Goal: Task Accomplishment & Management: Manage account settings

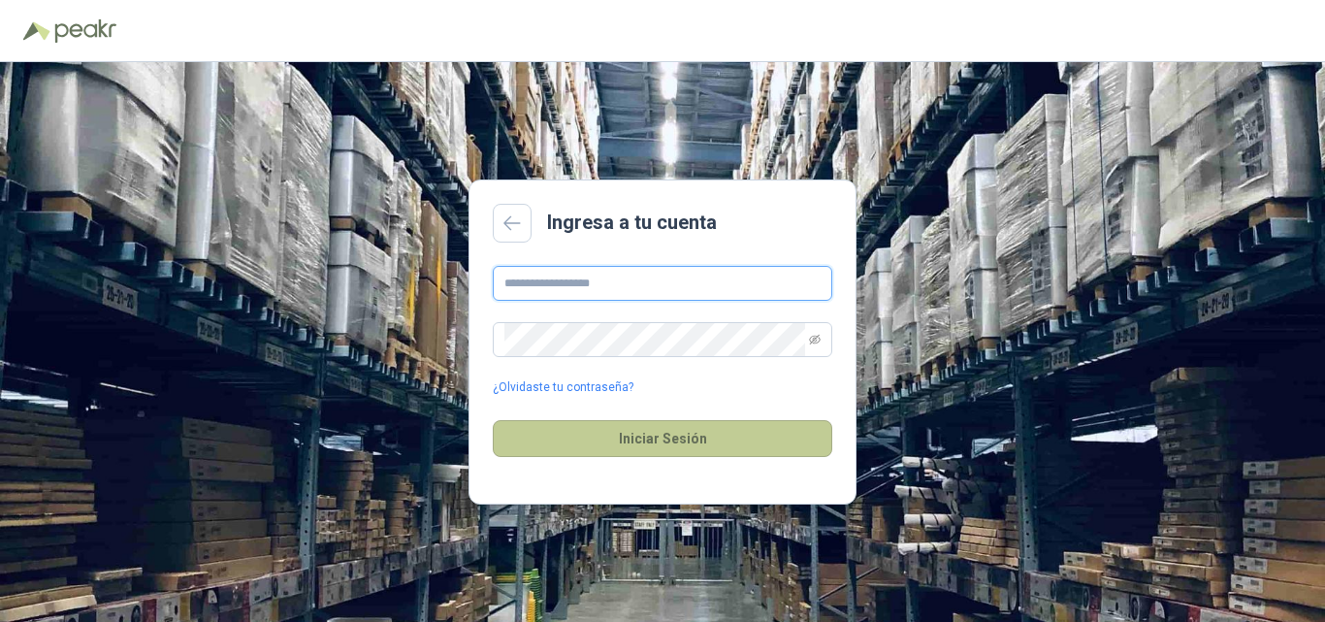
type input "**********"
click at [667, 434] on button "Iniciar Sesión" at bounding box center [663, 438] width 340 height 37
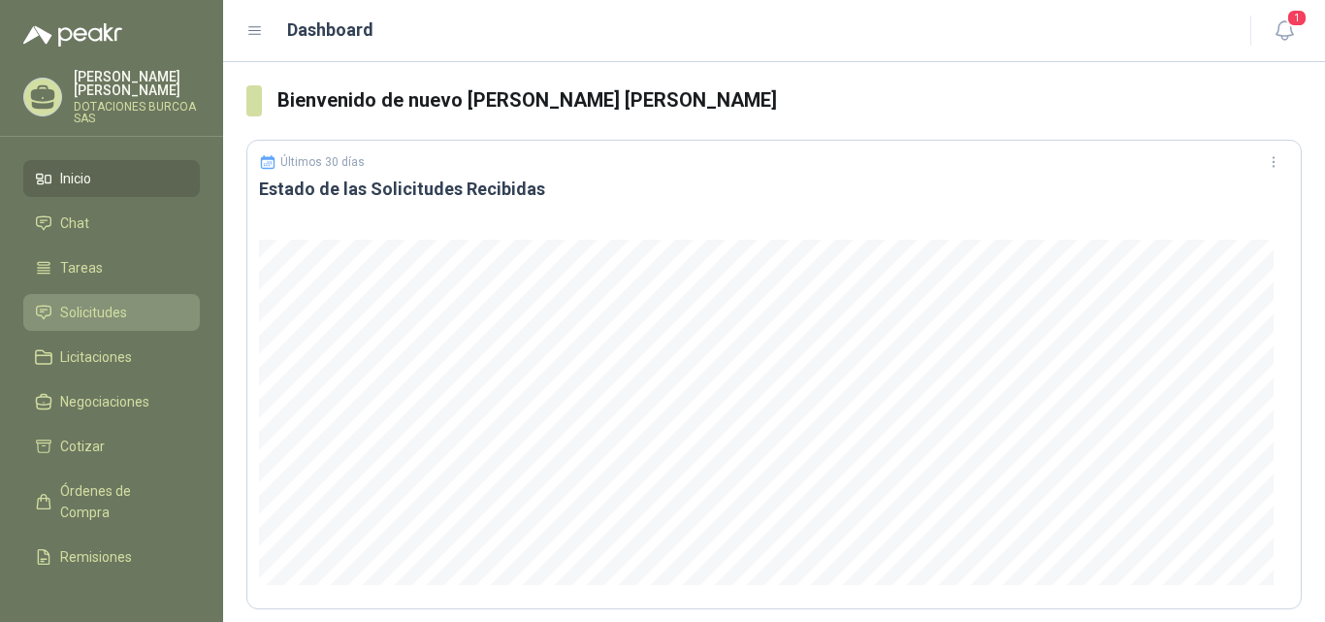
click at [82, 308] on span "Solicitudes" at bounding box center [93, 312] width 67 height 21
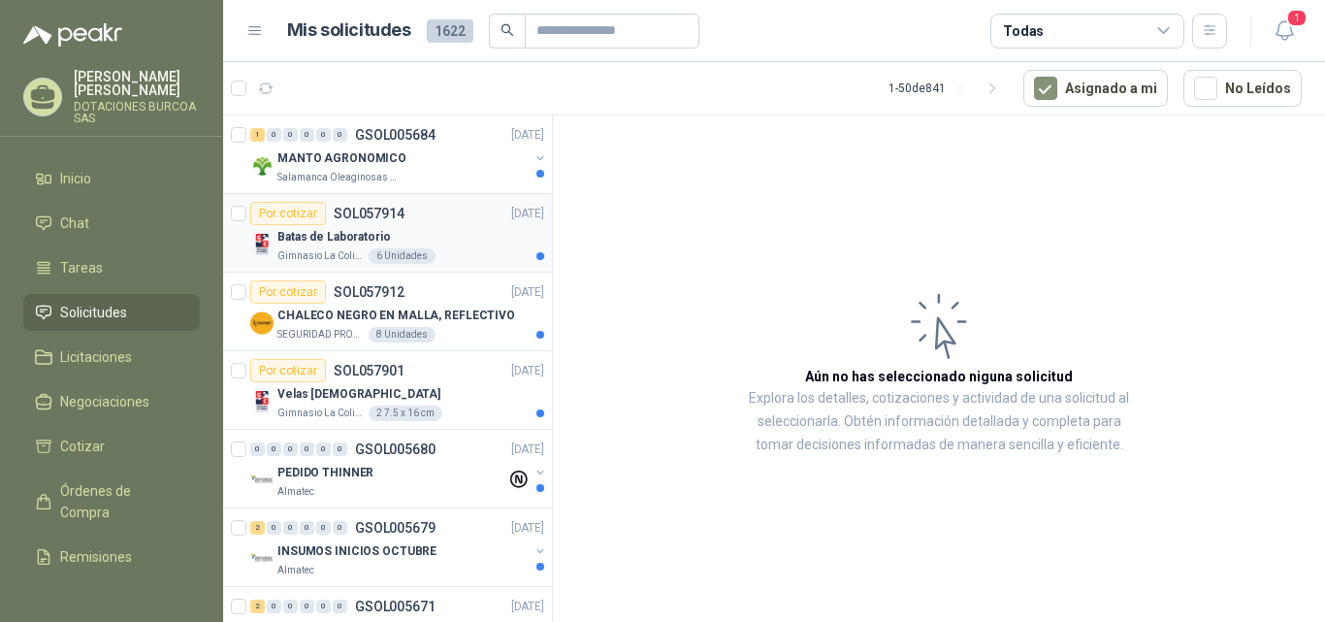
click at [333, 243] on p "Batas de Laboratorio" at bounding box center [334, 237] width 114 height 18
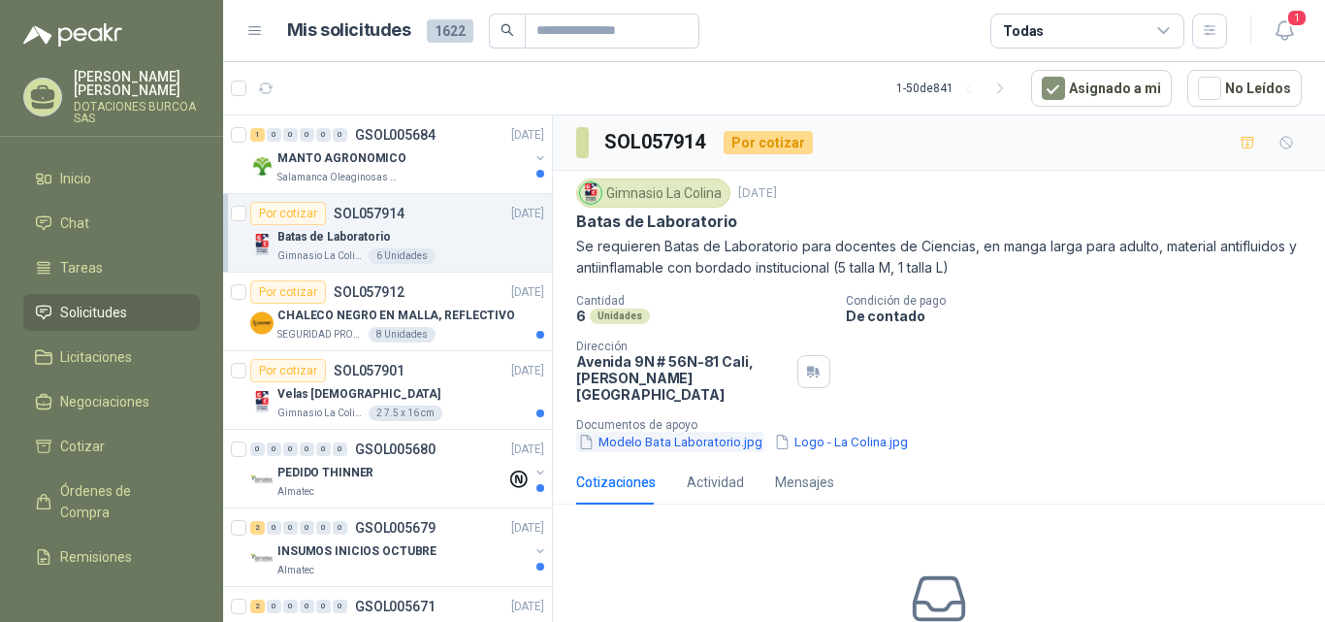
click at [722, 432] on button "Modelo Bata Laboratorio.jpg" at bounding box center [670, 442] width 188 height 20
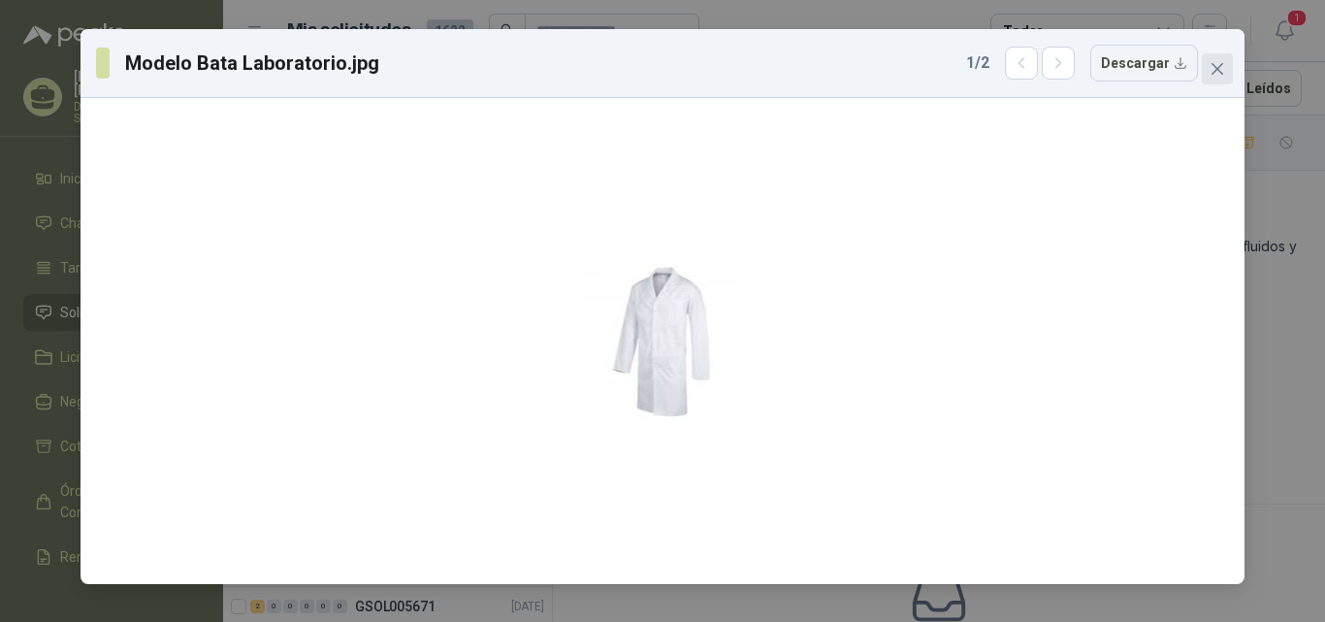
click at [1221, 71] on icon "close" at bounding box center [1218, 69] width 12 height 12
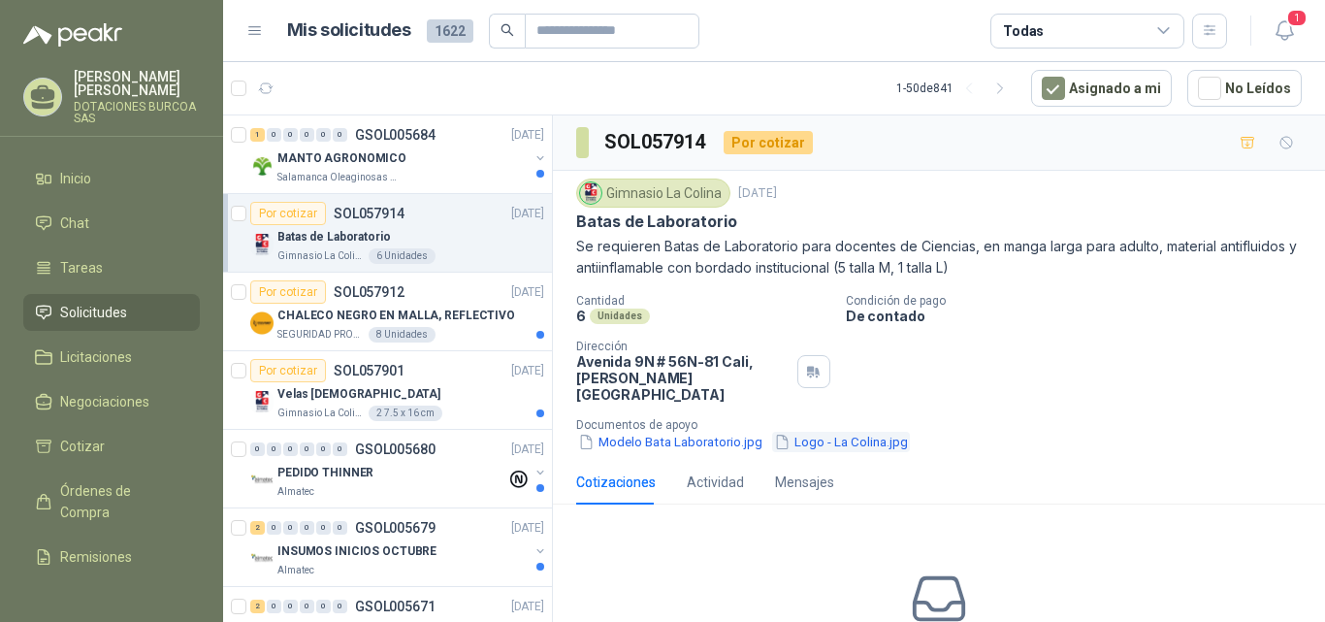
click at [823, 432] on button "Logo - La Colina.jpg" at bounding box center [841, 442] width 138 height 20
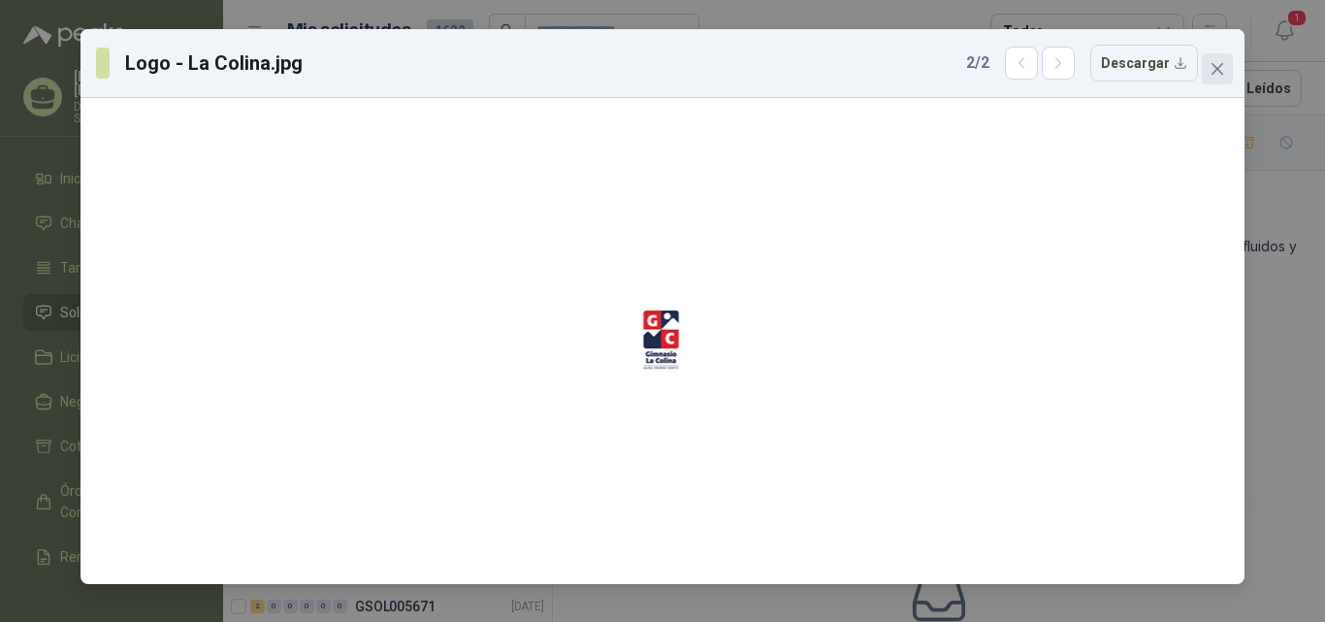
click at [1226, 71] on span "Close" at bounding box center [1217, 69] width 31 height 16
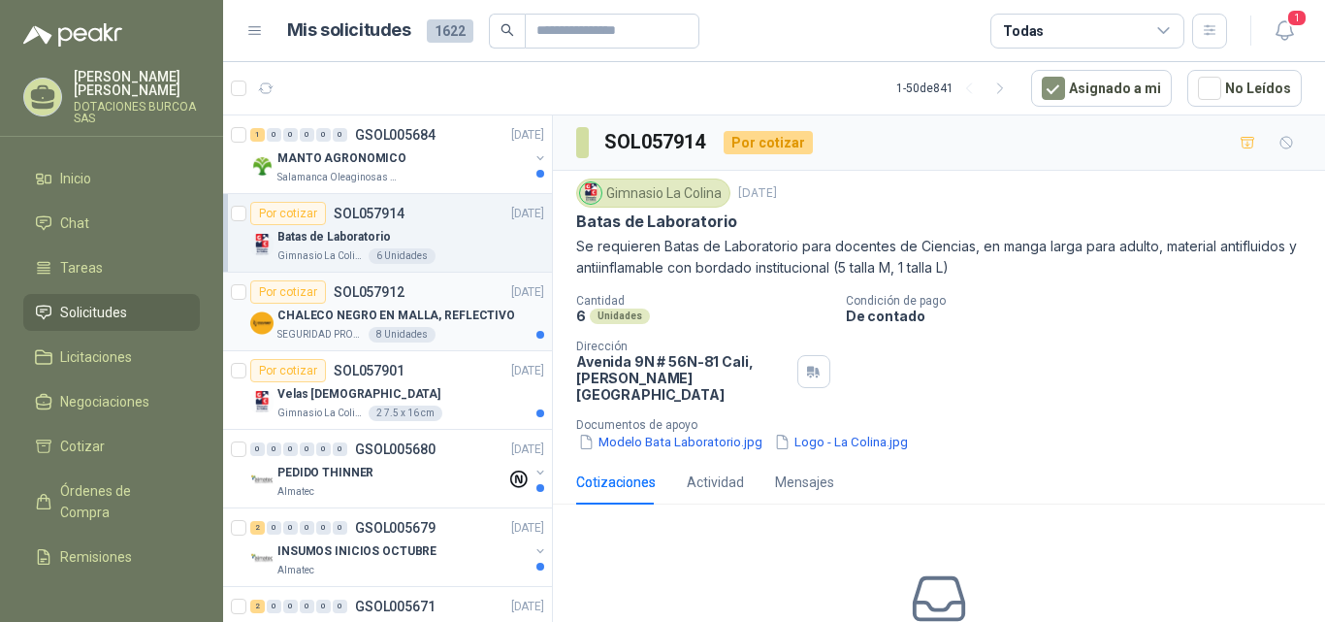
click at [310, 317] on p "CHALECO NEGRO EN MALLA, REFLECTIVO" at bounding box center [396, 316] width 238 height 18
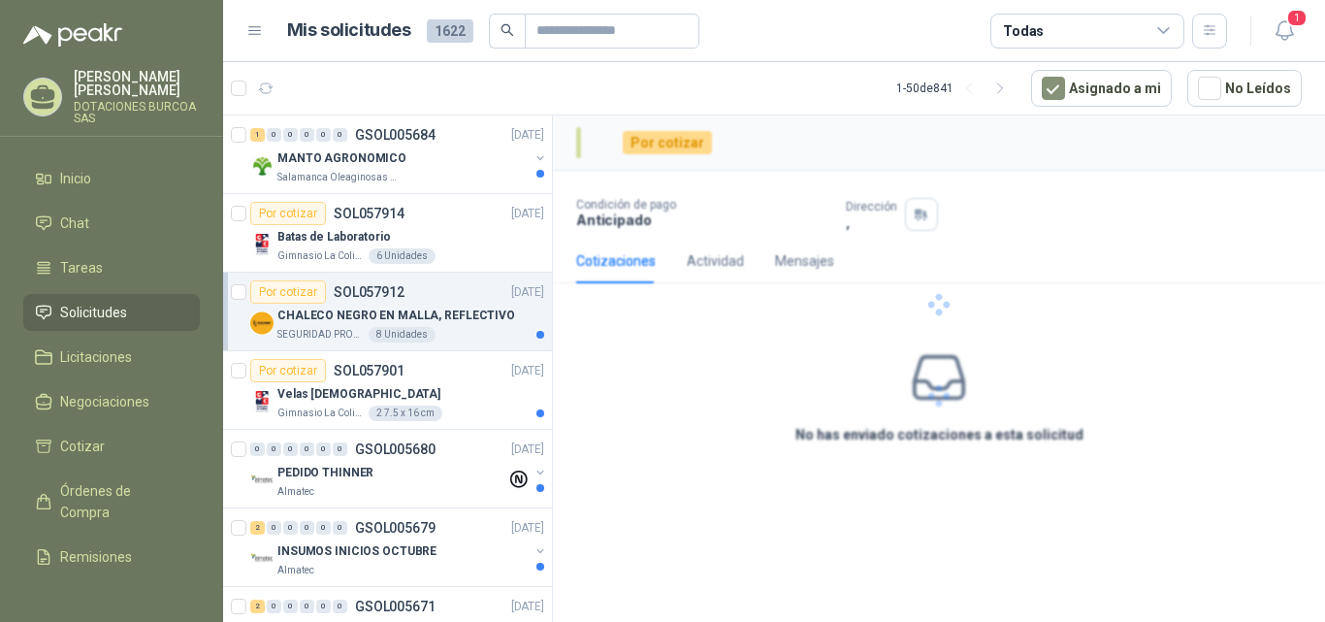
click at [303, 289] on div "Por cotizar" at bounding box center [288, 291] width 76 height 23
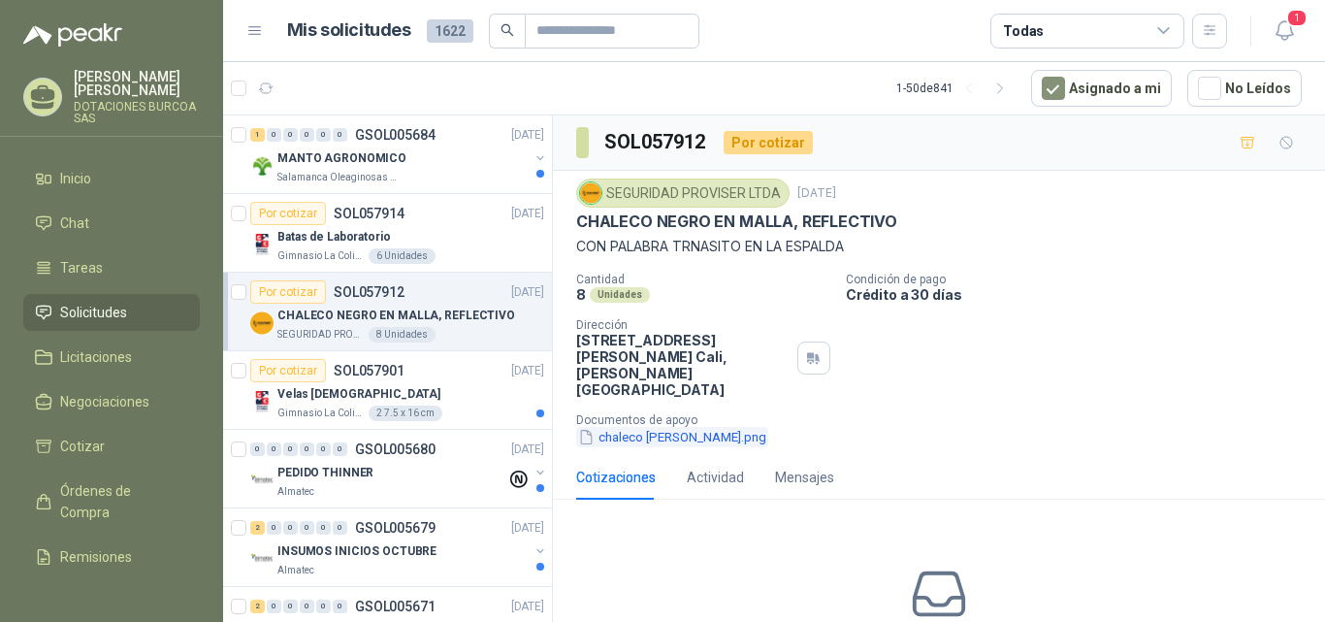
click at [665, 427] on button "chaleco [PERSON_NAME].png" at bounding box center [672, 437] width 192 height 20
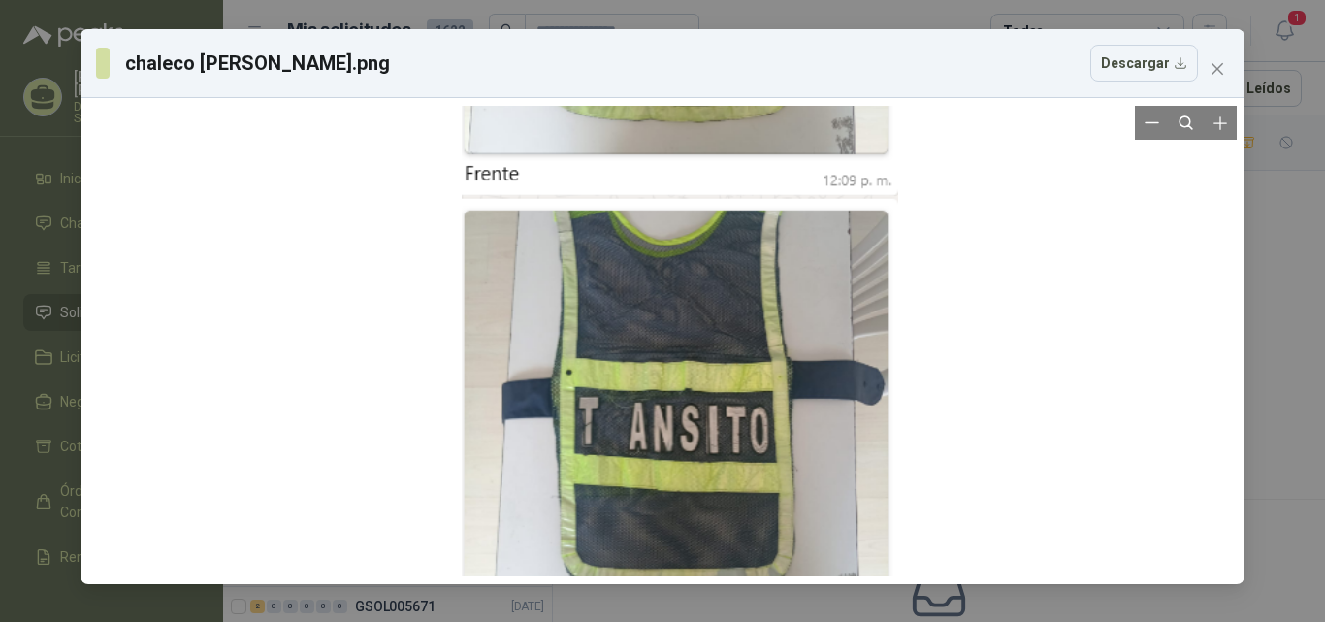
drag, startPoint x: 707, startPoint y: 196, endPoint x: 725, endPoint y: 153, distance: 46.1
click at [725, 153] on div at bounding box center [680, 200] width 437 height 941
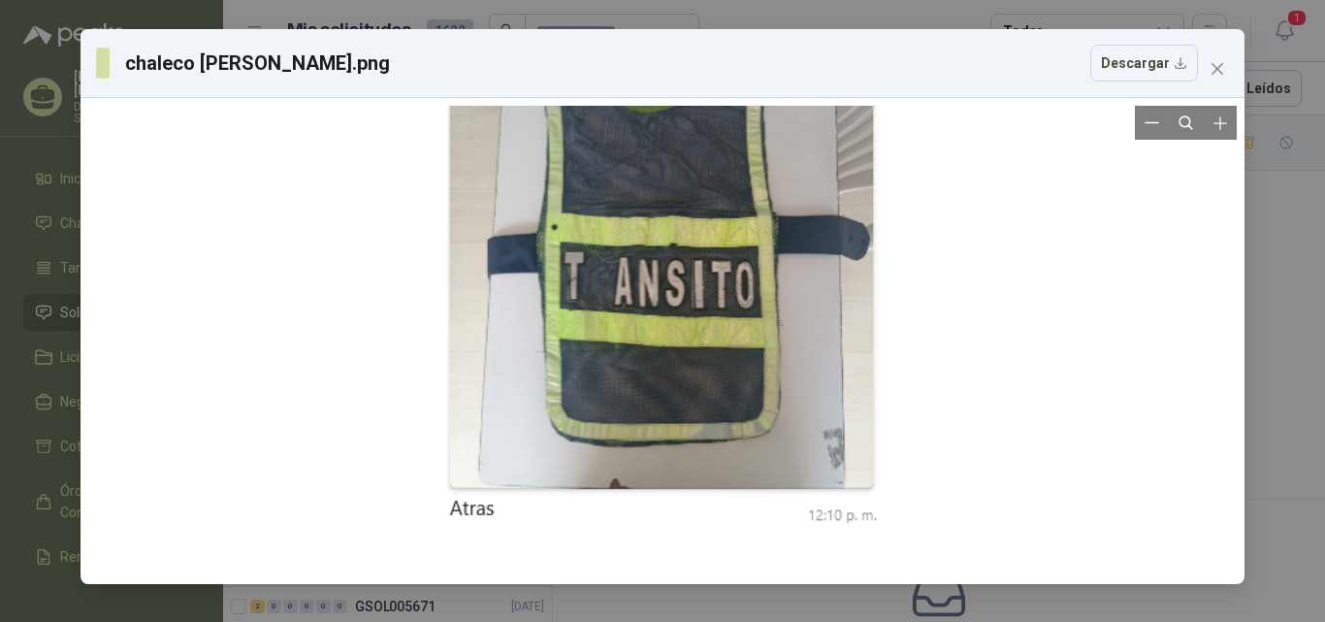
drag, startPoint x: 704, startPoint y: 435, endPoint x: 709, endPoint y: 353, distance: 81.6
click at [709, 353] on div at bounding box center [665, 56] width 437 height 941
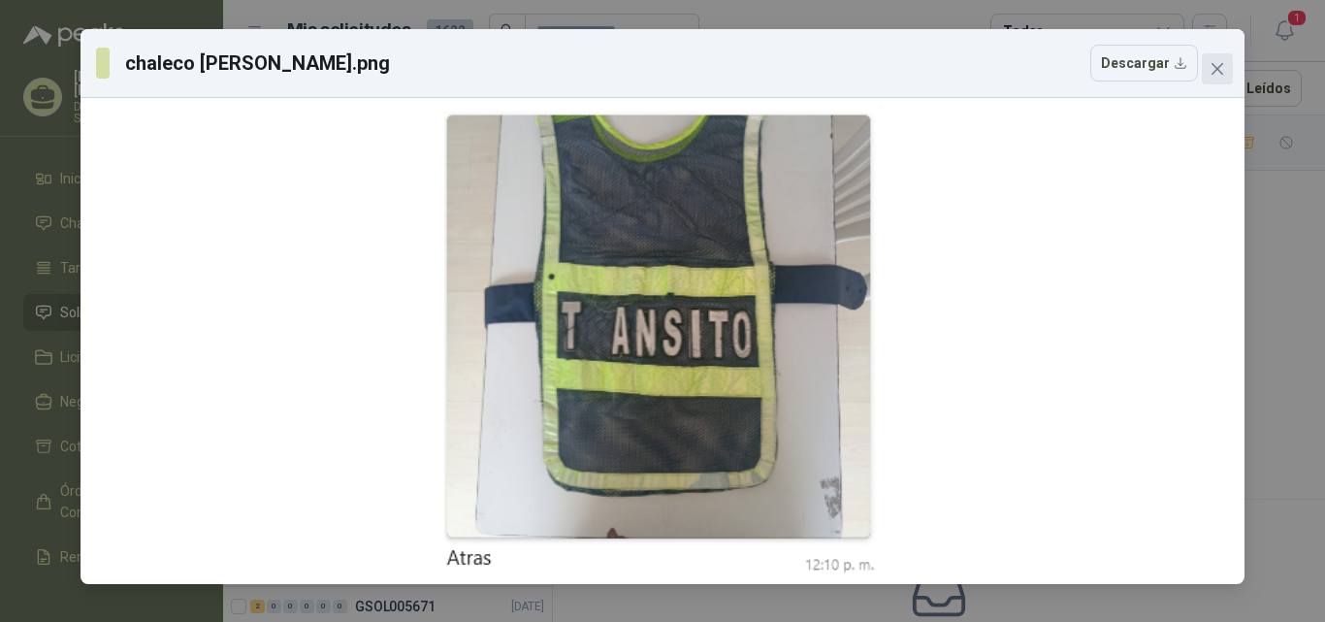
click at [1217, 61] on button "Close" at bounding box center [1217, 68] width 31 height 31
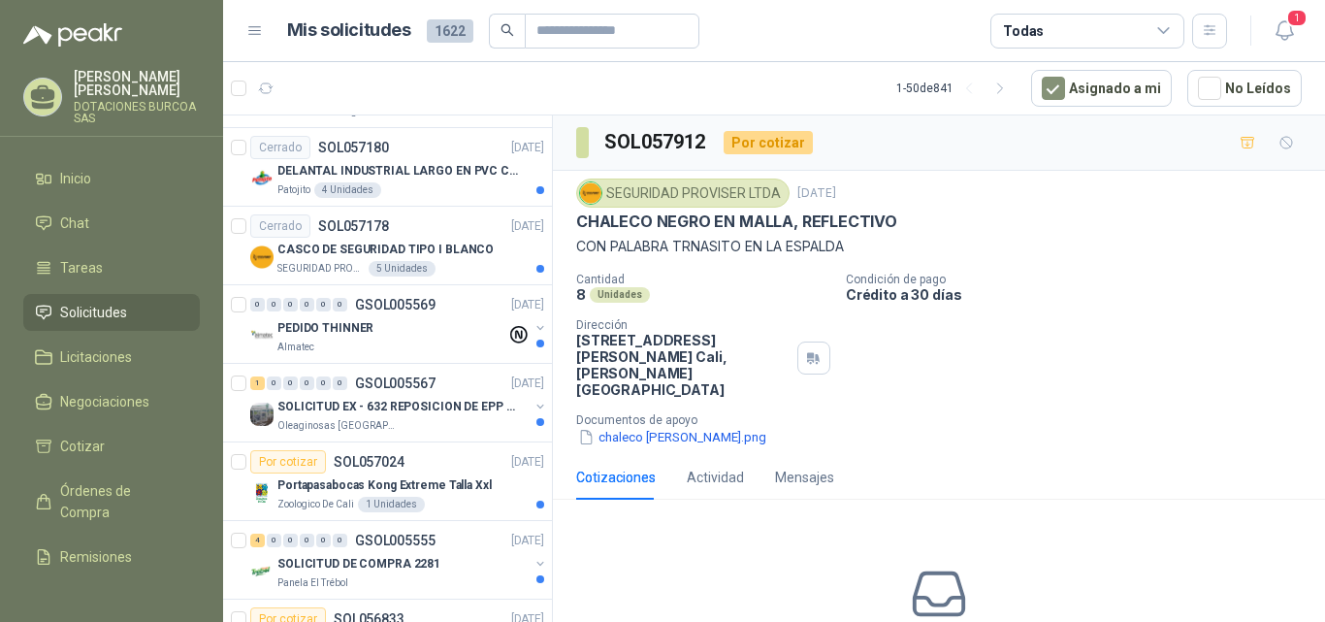
scroll to position [1261, 0]
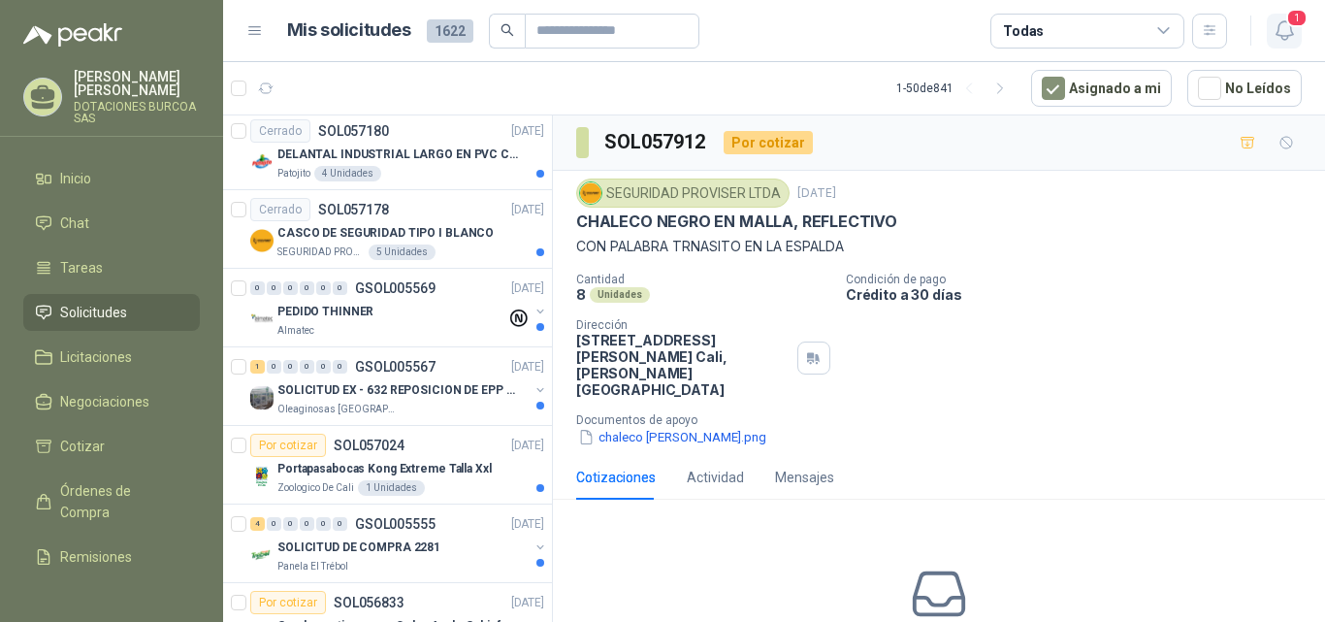
click at [1299, 15] on span "1" at bounding box center [1297, 18] width 21 height 18
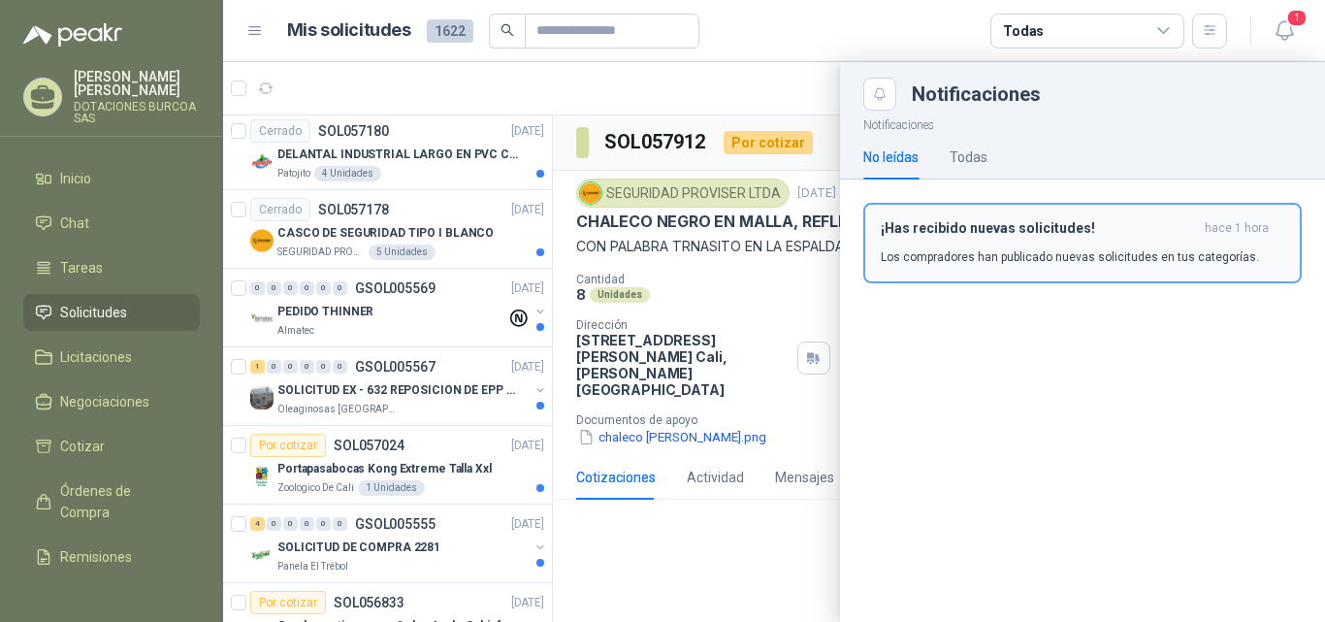
click at [984, 237] on div "¡Has recibido nuevas solicitudes! hace 1 hora Los compradores han publicado nue…" at bounding box center [1083, 243] width 404 height 46
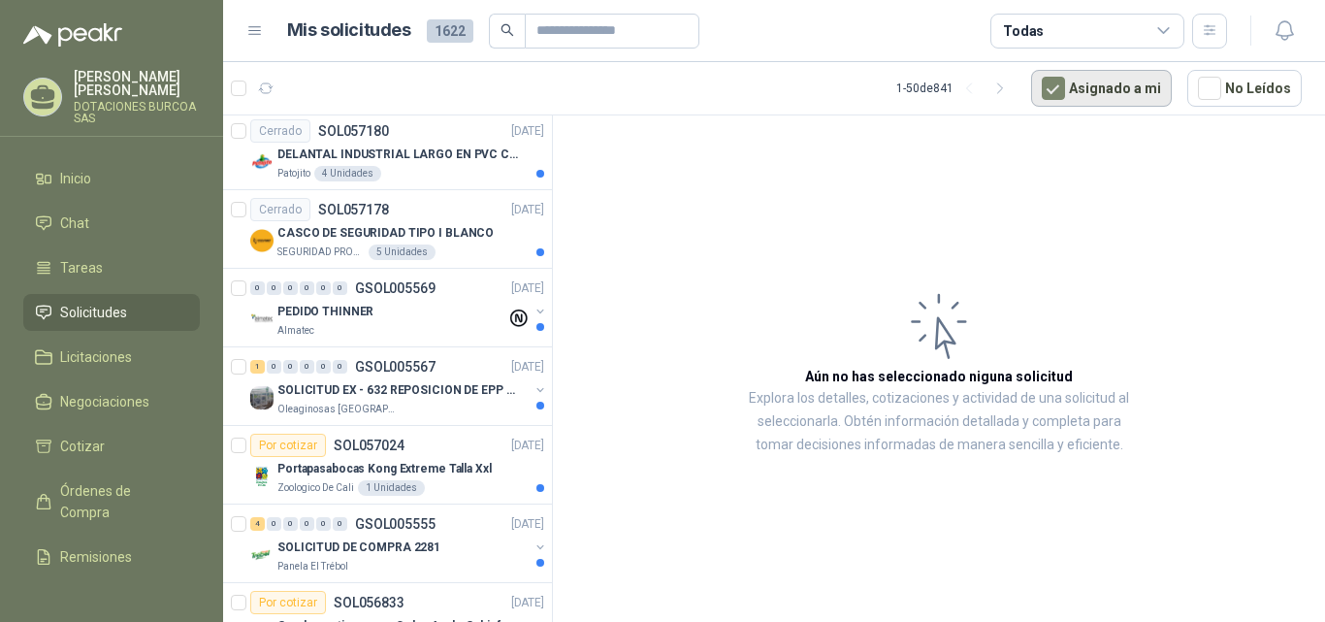
click at [1135, 86] on button "Asignado a mi" at bounding box center [1101, 88] width 141 height 37
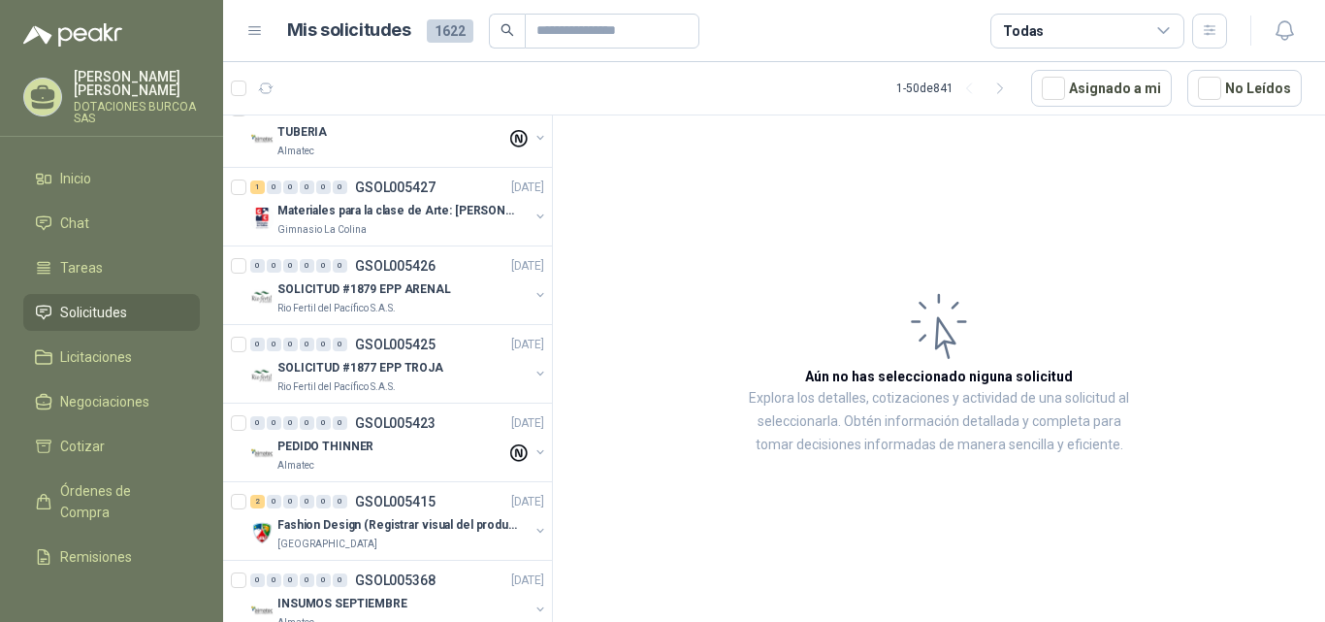
scroll to position [2198, 0]
